Goal: Information Seeking & Learning: Find specific fact

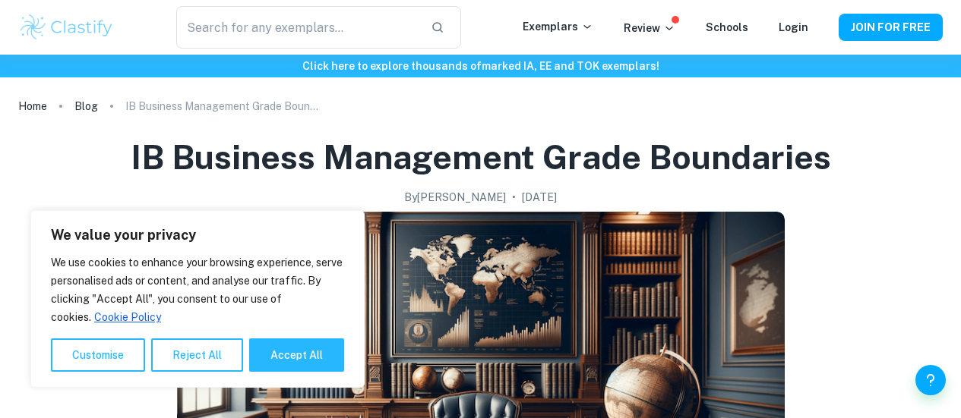
scroll to position [258, 0]
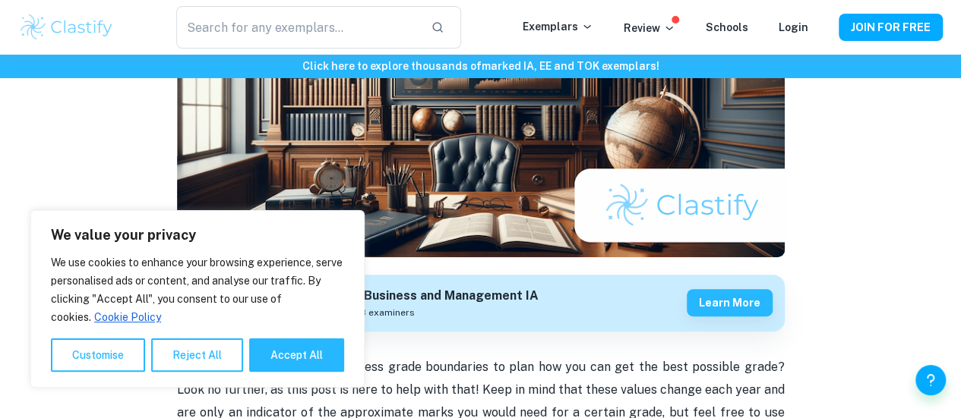
click at [290, 361] on button "Accept All" at bounding box center [296, 355] width 95 height 33
checkbox input "true"
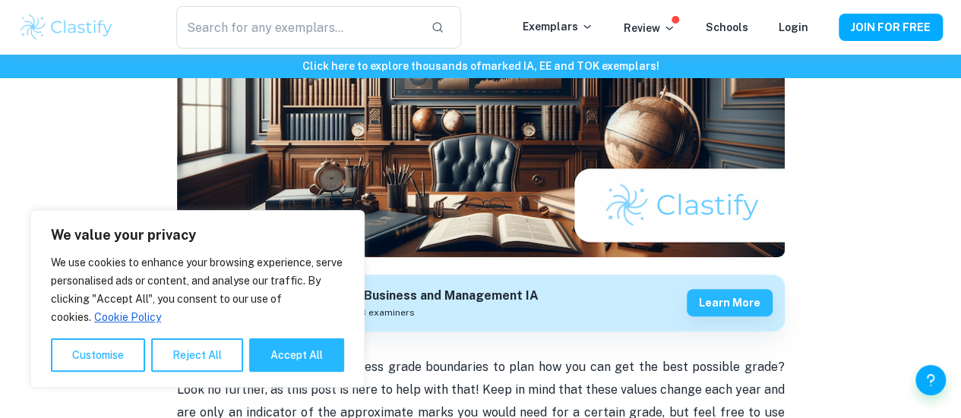
checkbox input "true"
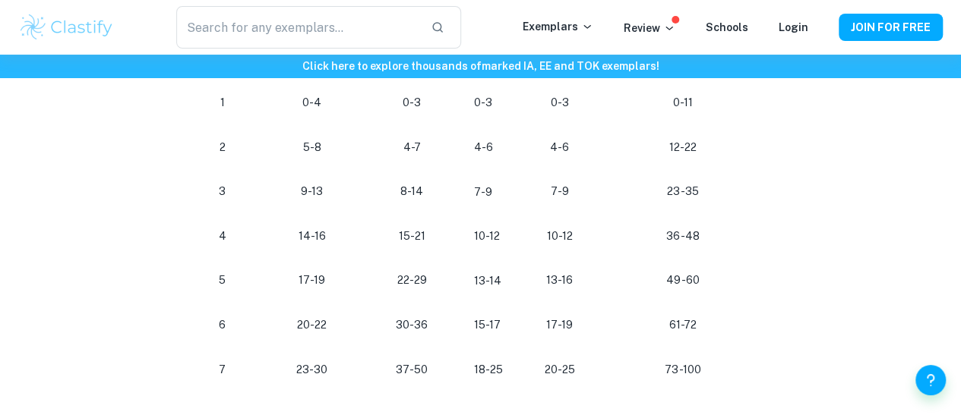
scroll to position [906, 0]
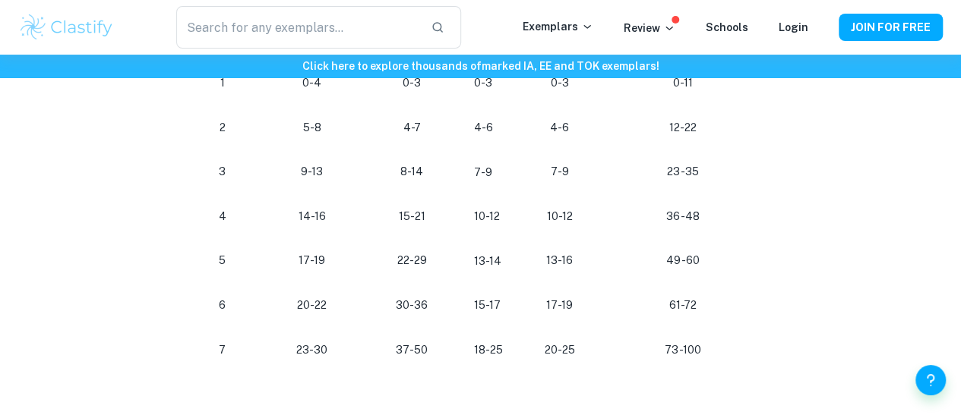
click at [482, 311] on td "15-17" at bounding box center [491, 305] width 59 height 45
click at [481, 367] on td "18-25" at bounding box center [491, 350] width 59 height 45
click at [494, 327] on td "15-17" at bounding box center [491, 305] width 59 height 45
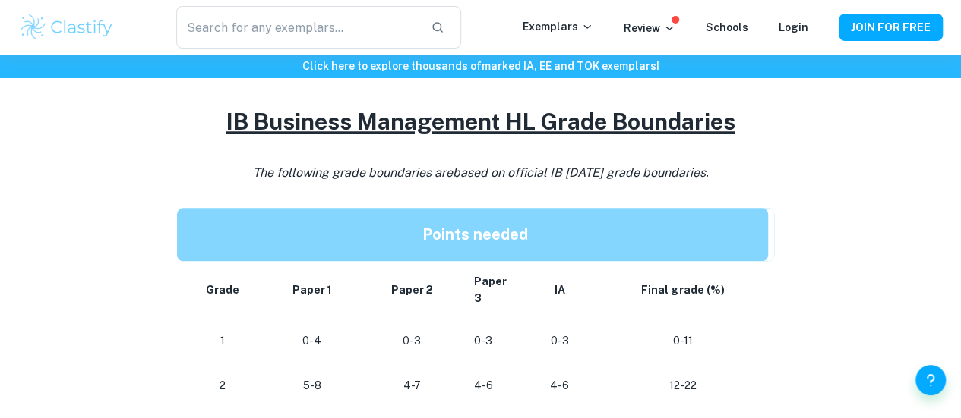
scroll to position [649, 0]
